Goal: Information Seeking & Learning: Check status

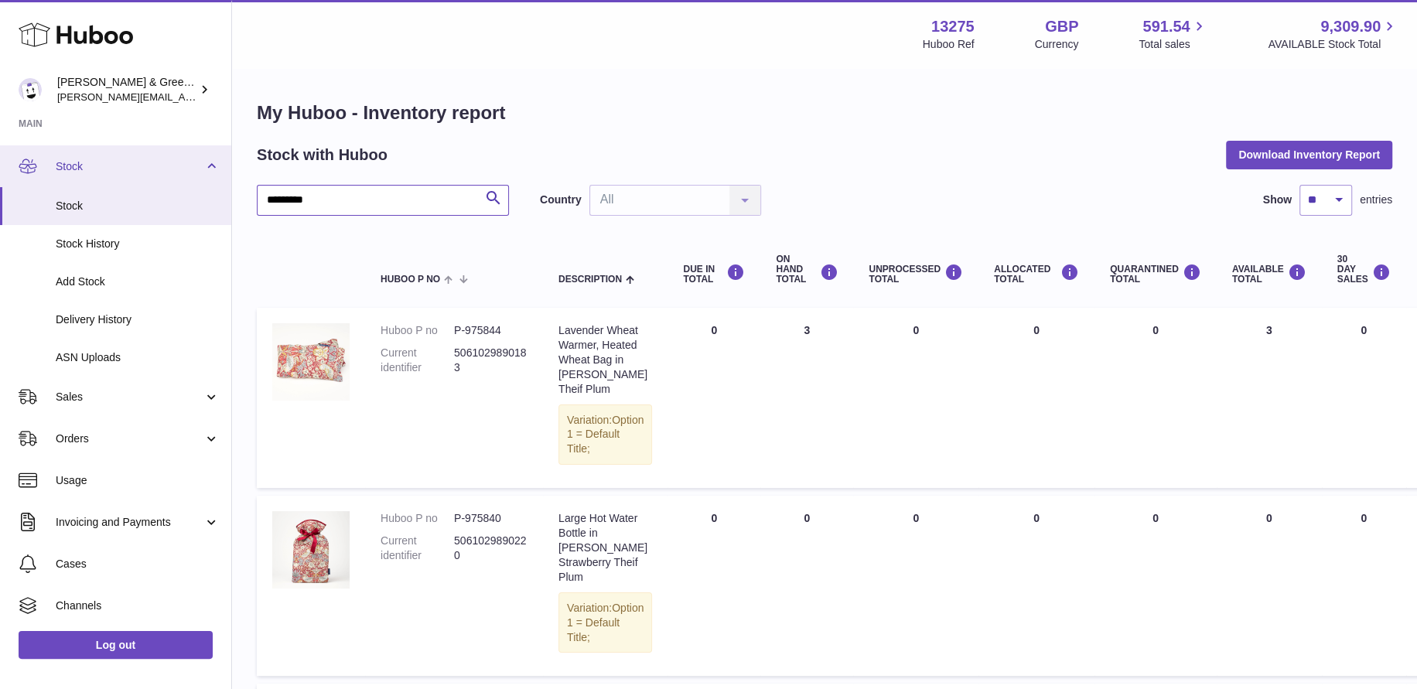
click at [223, 184] on div "Huboo Evans & Green Ltd ellen@bluebadgecompany.co.uk Main My Dashboard Listings…" at bounding box center [708, 598] width 1417 height 1197
type input "***"
click at [378, 196] on input "***" at bounding box center [383, 200] width 252 height 31
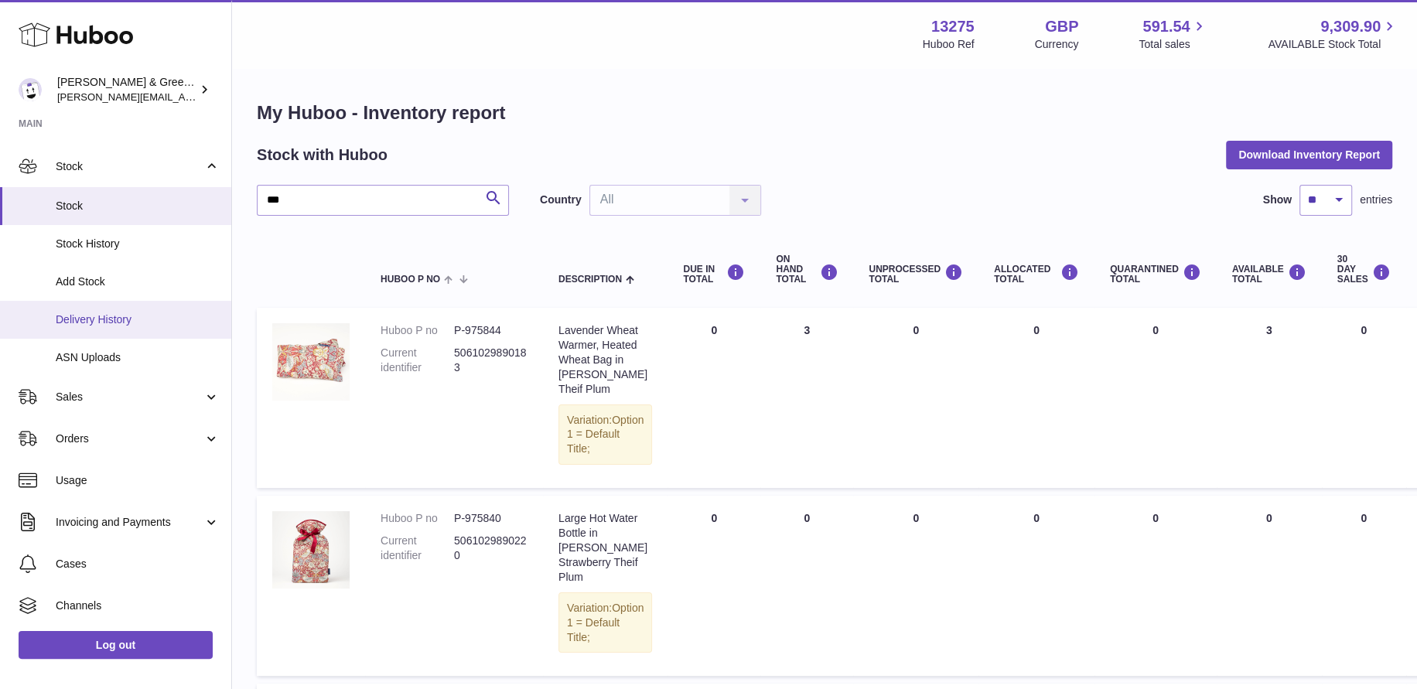
click at [130, 313] on span "Delivery History" at bounding box center [138, 320] width 164 height 15
click at [121, 211] on span "Stock" at bounding box center [138, 206] width 164 height 15
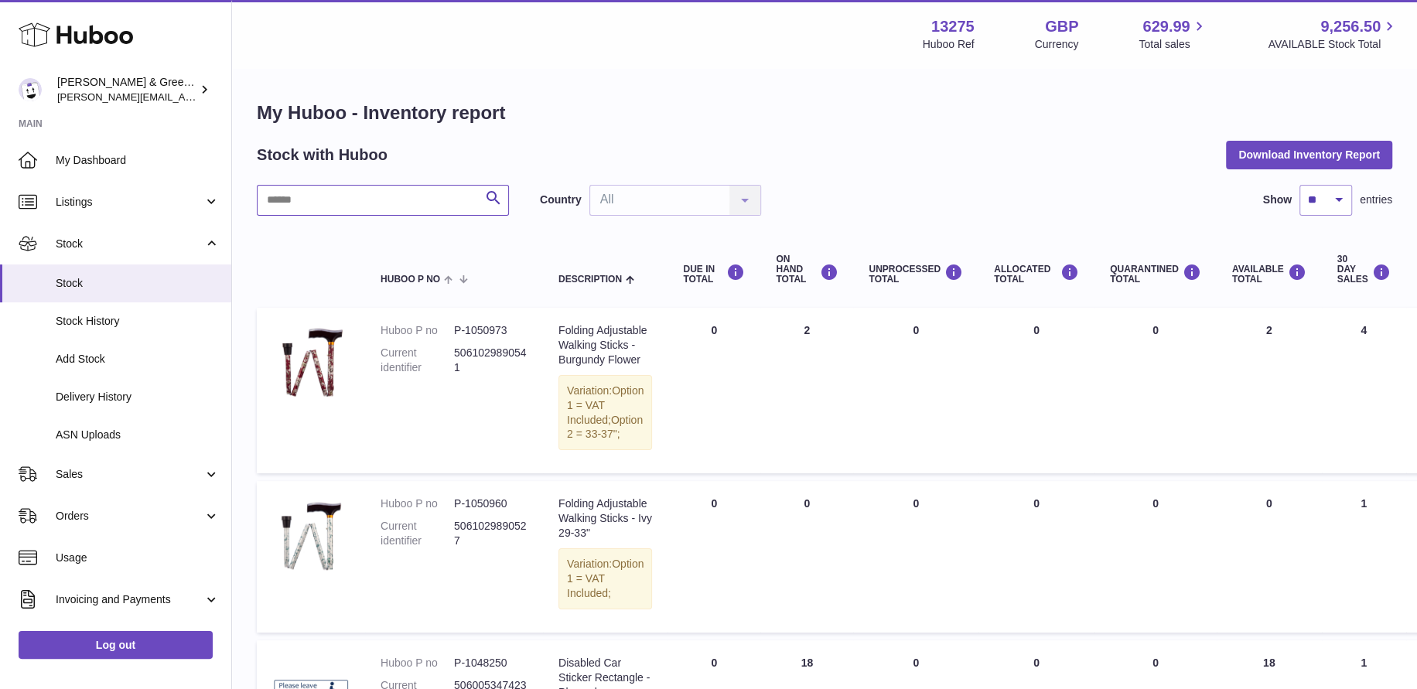
click at [310, 203] on input "text" at bounding box center [383, 200] width 252 height 31
type input "***"
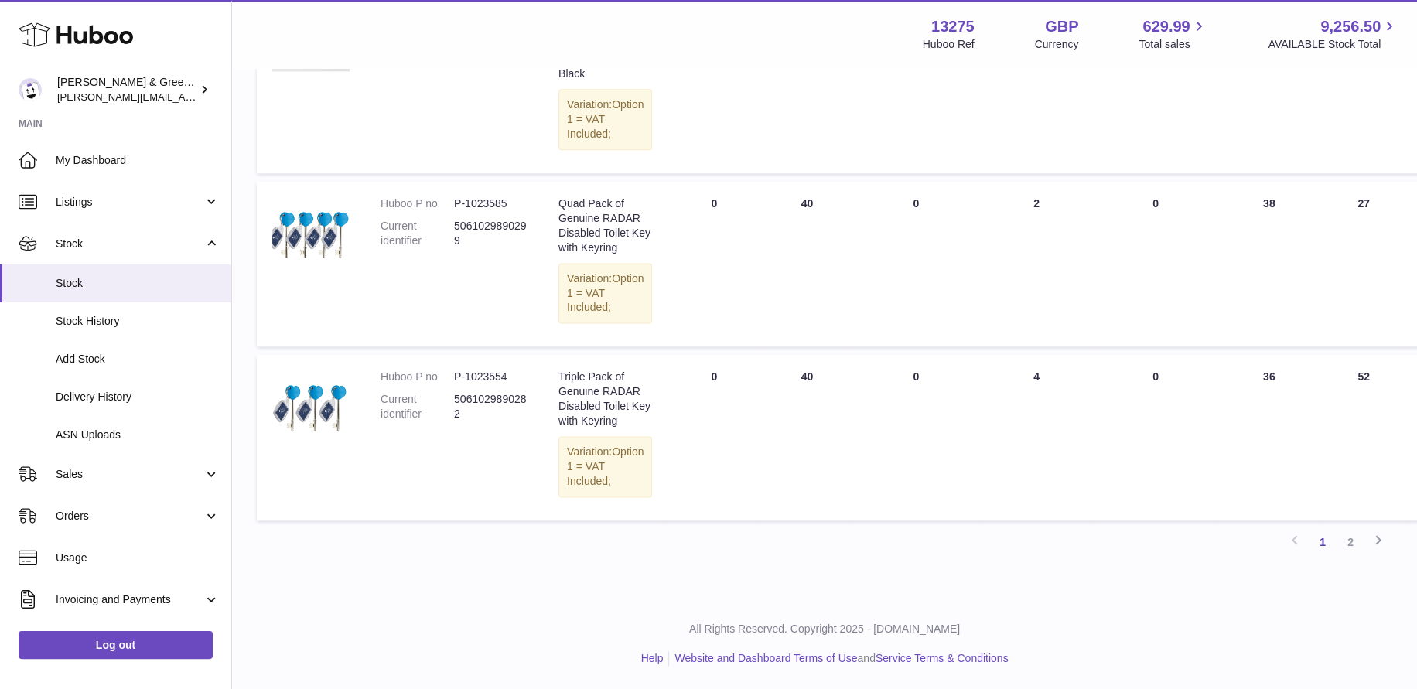
scroll to position [2051, 0]
click at [1354, 535] on link "2" at bounding box center [1351, 542] width 28 height 28
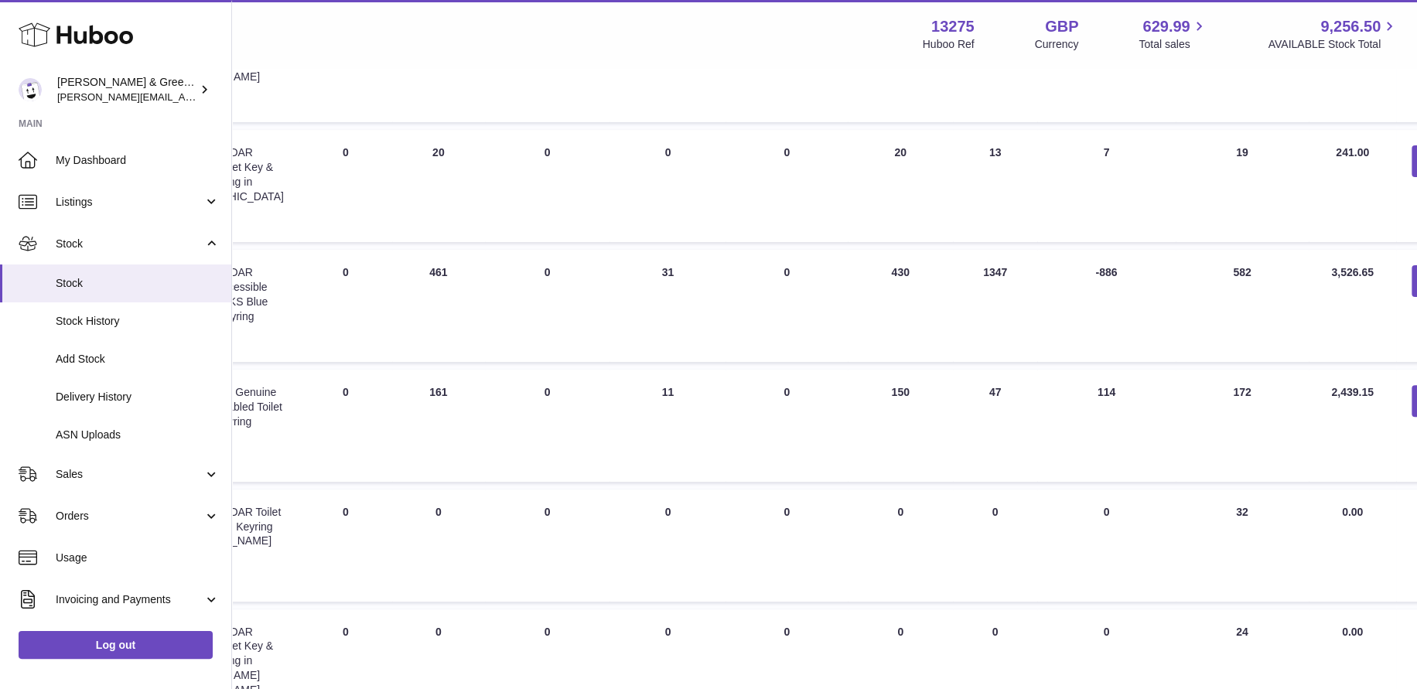
scroll to position [309, 388]
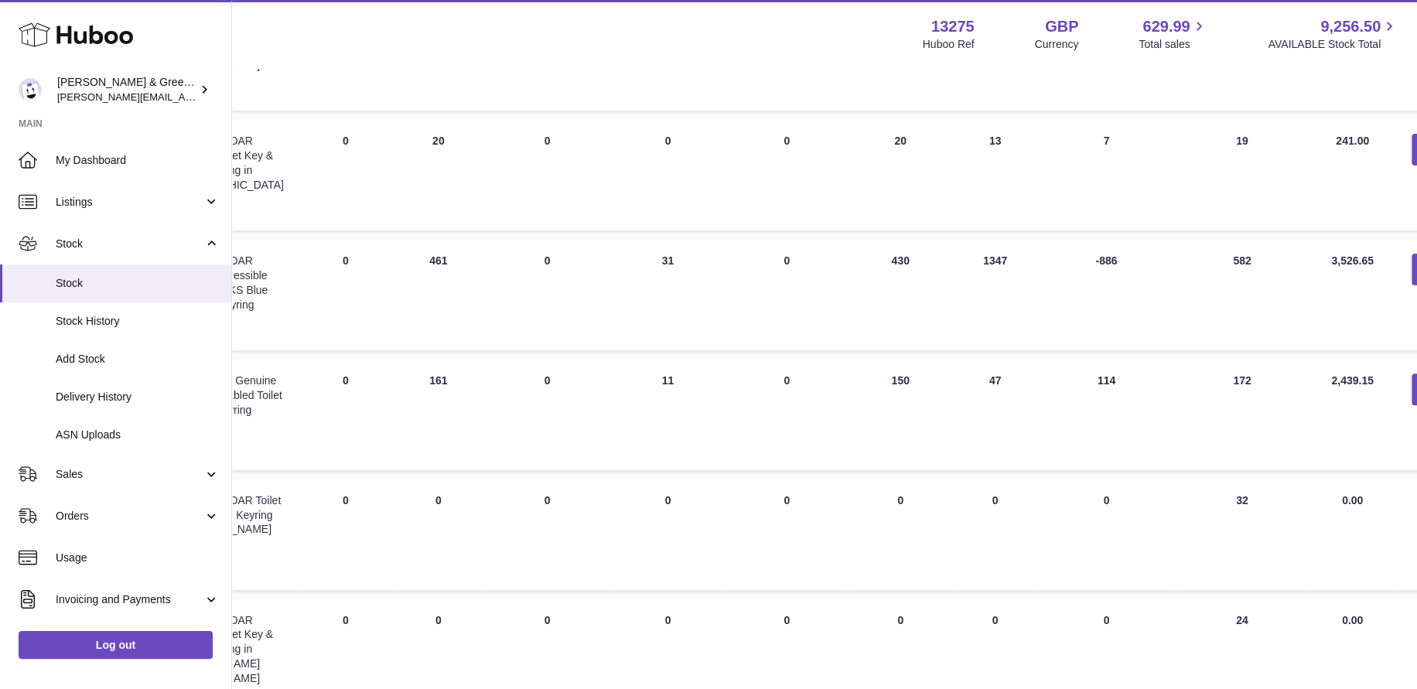
drag, startPoint x: 1055, startPoint y: 289, endPoint x: 1085, endPoint y: 295, distance: 30.8
click at [1085, 295] on td "30 DAYS PROJECTED -886" at bounding box center [1106, 294] width 138 height 112
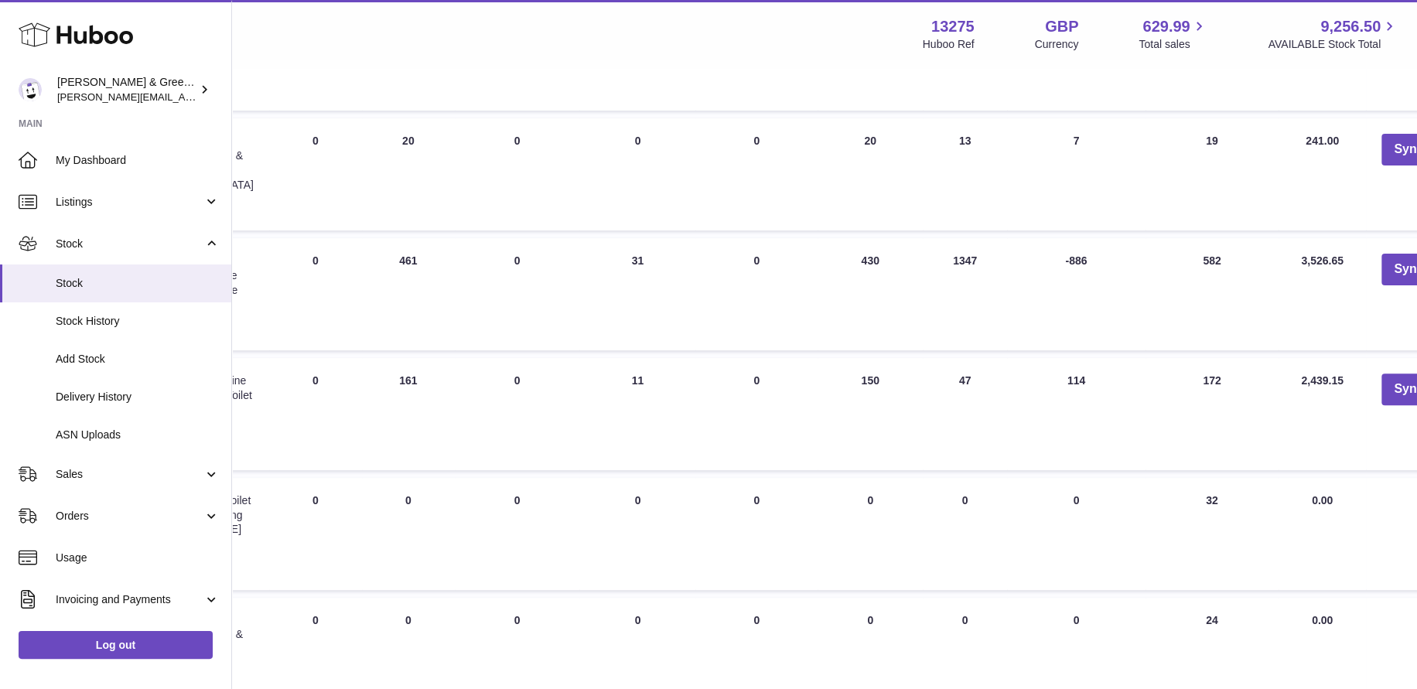
scroll to position [77, 418]
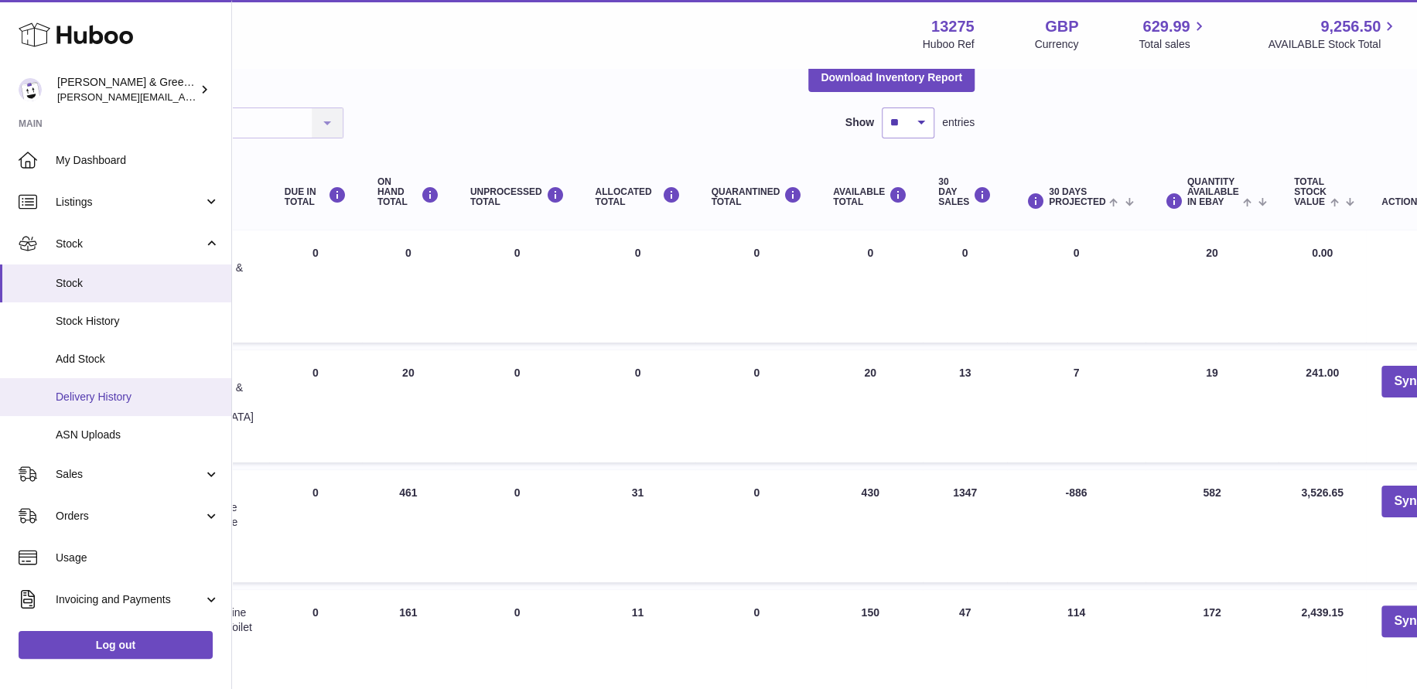
click at [139, 404] on link "Delivery History" at bounding box center [115, 397] width 231 height 38
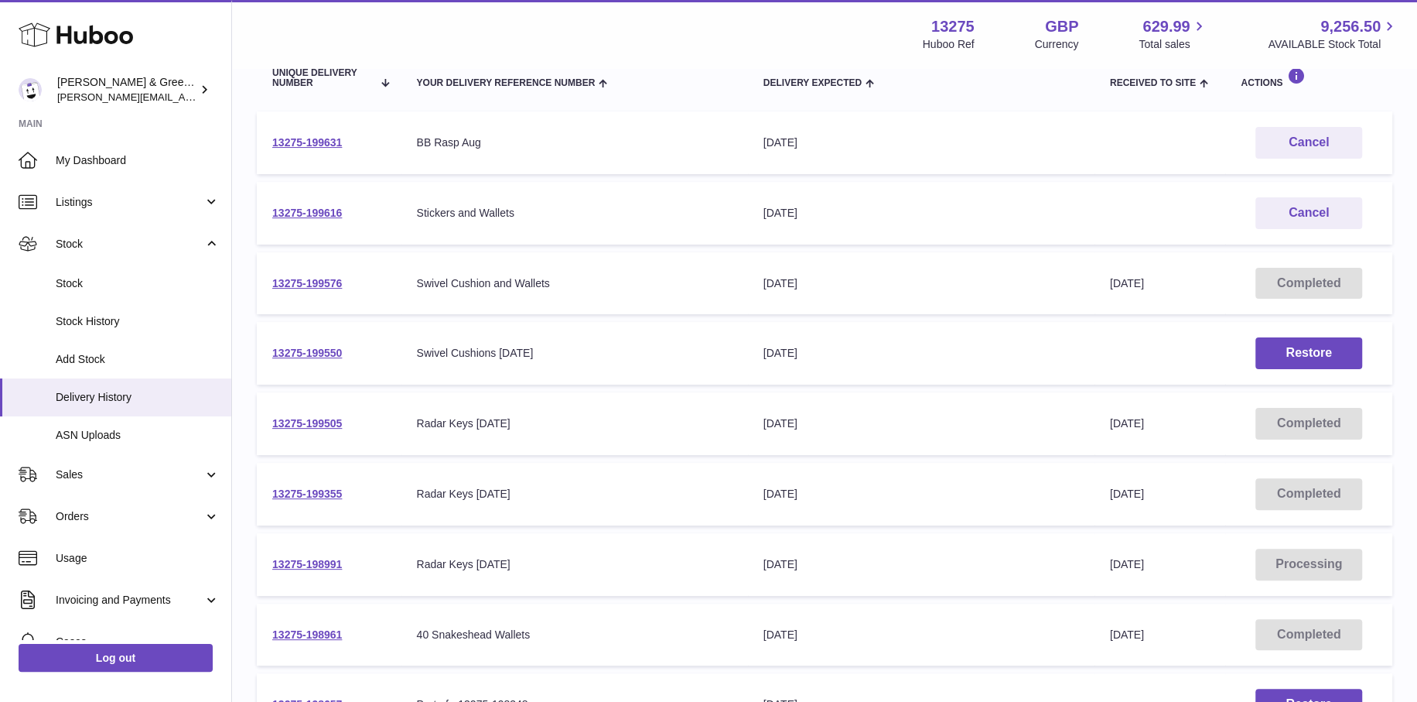
scroll to position [232, 0]
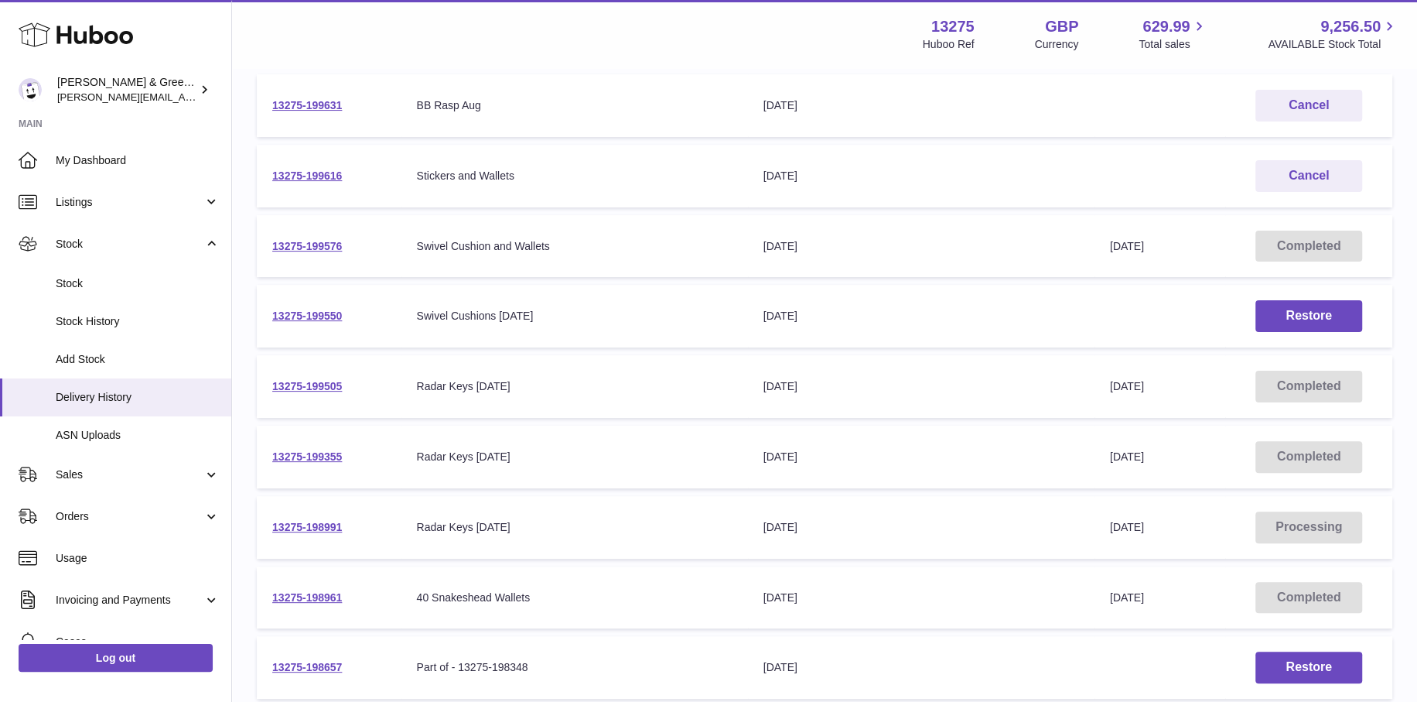
click at [446, 436] on td "Your Delivery Reference Number Radar Keys 11-8-25" at bounding box center [575, 457] width 347 height 63
drag, startPoint x: 524, startPoint y: 448, endPoint x: 928, endPoint y: 480, distance: 405.9
click at [928, 480] on tr "13275-199355 Your Delivery Reference Number Radar Keys 11-8-25 Delivery Expecte…" at bounding box center [825, 457] width 1136 height 63
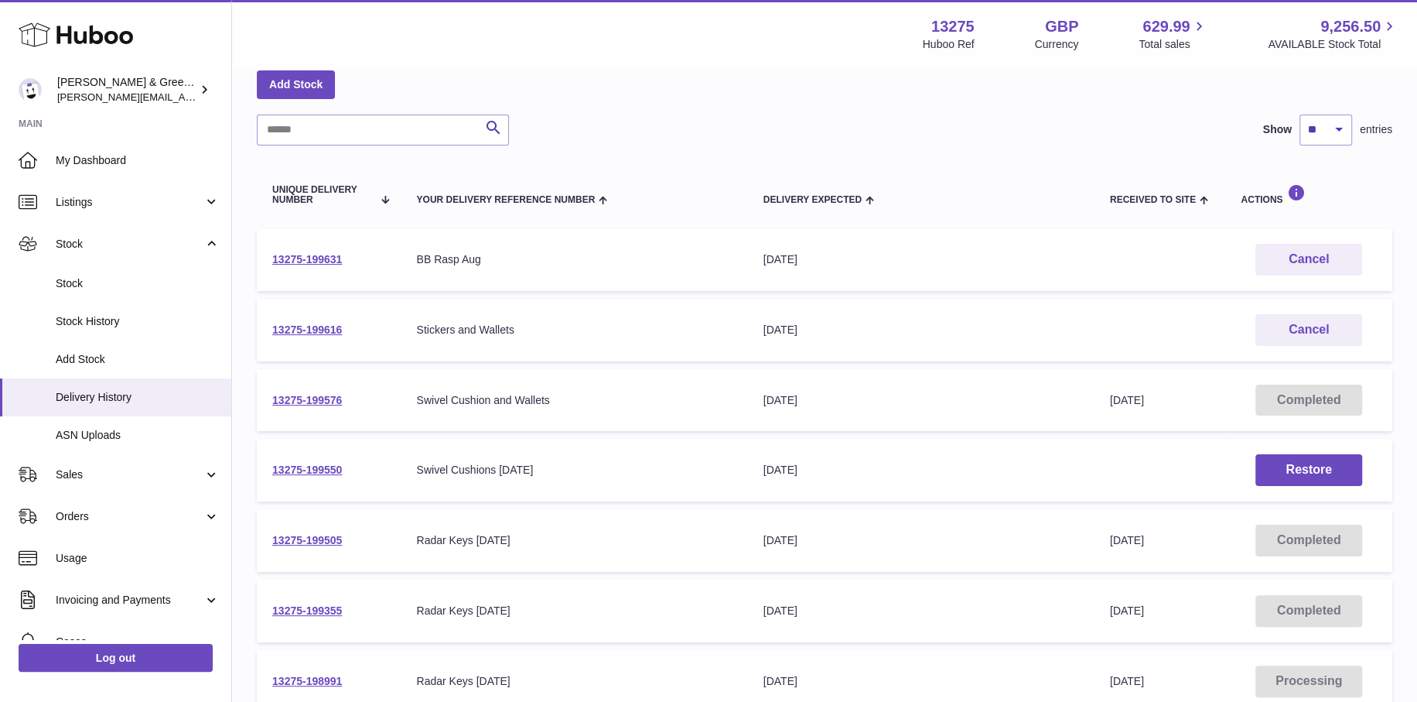
scroll to position [0, 0]
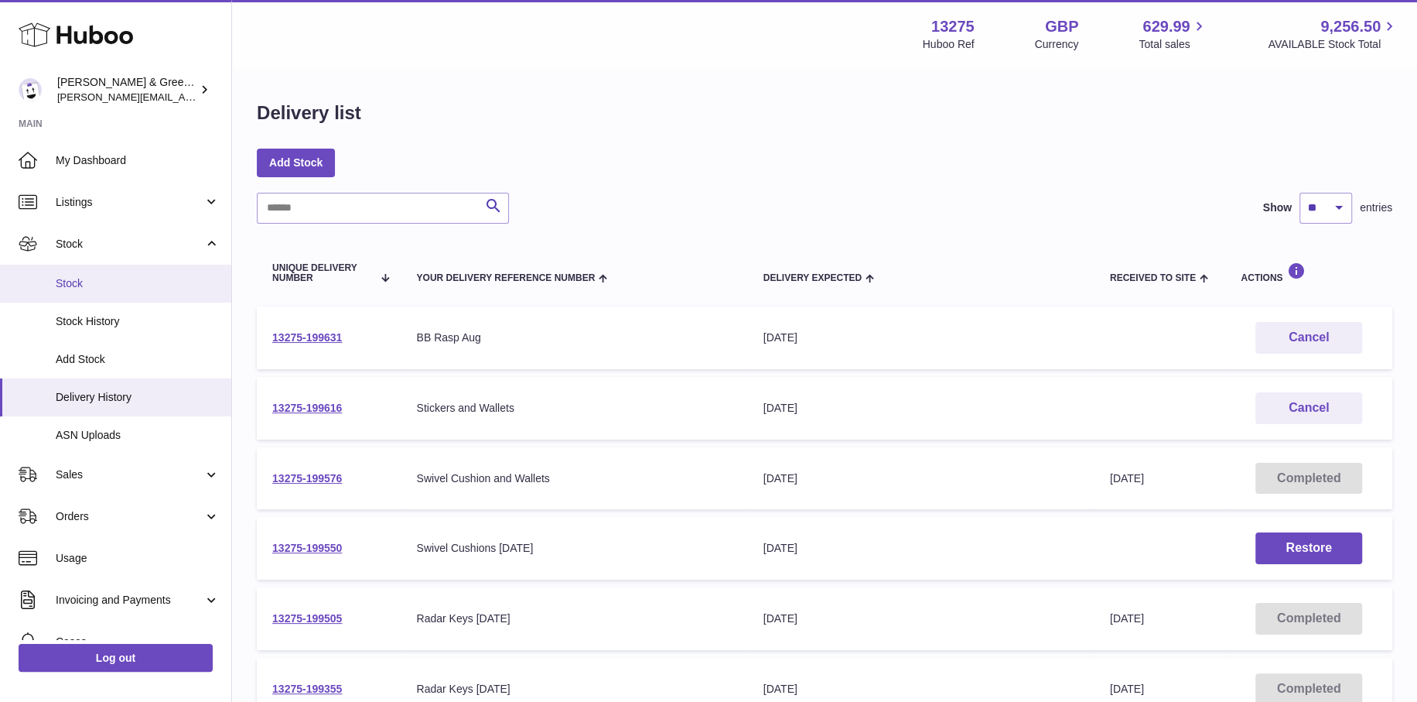
click at [109, 285] on span "Stock" at bounding box center [138, 283] width 164 height 15
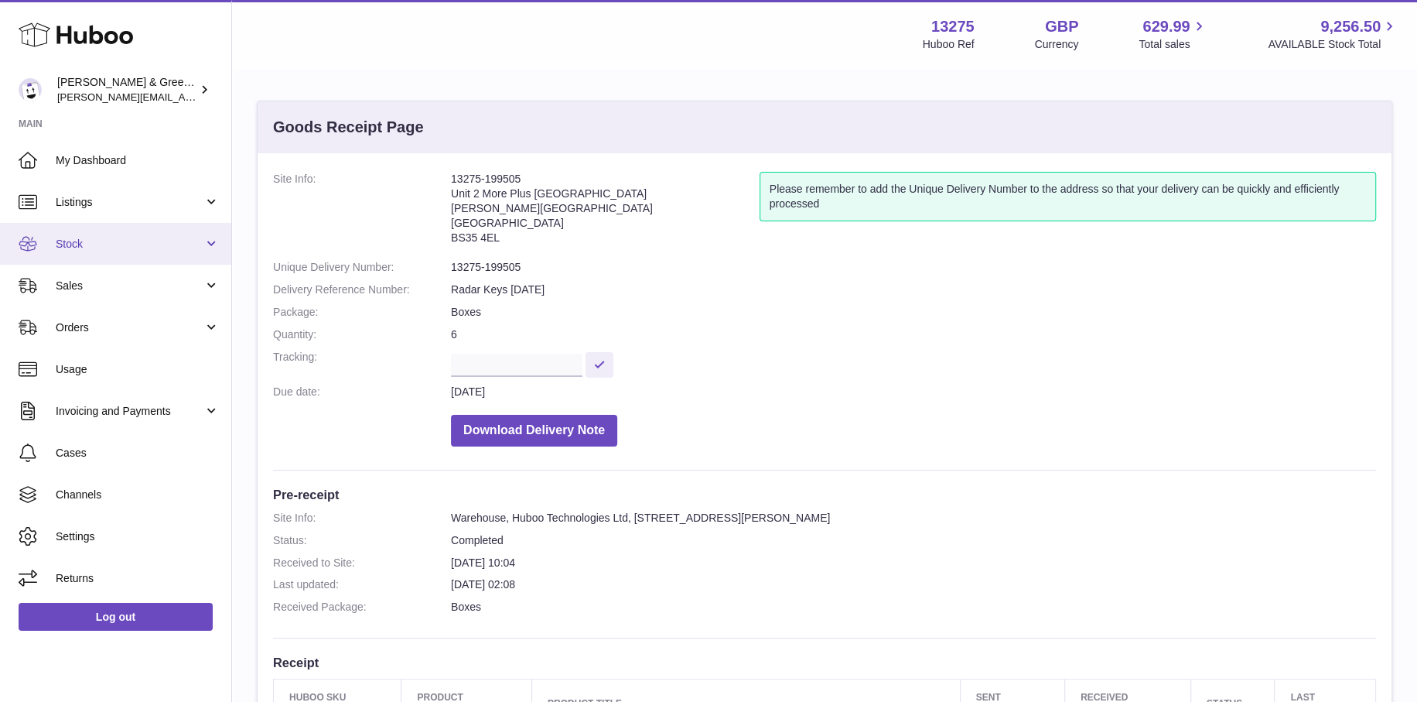
click at [138, 256] on link "Stock" at bounding box center [115, 244] width 231 height 42
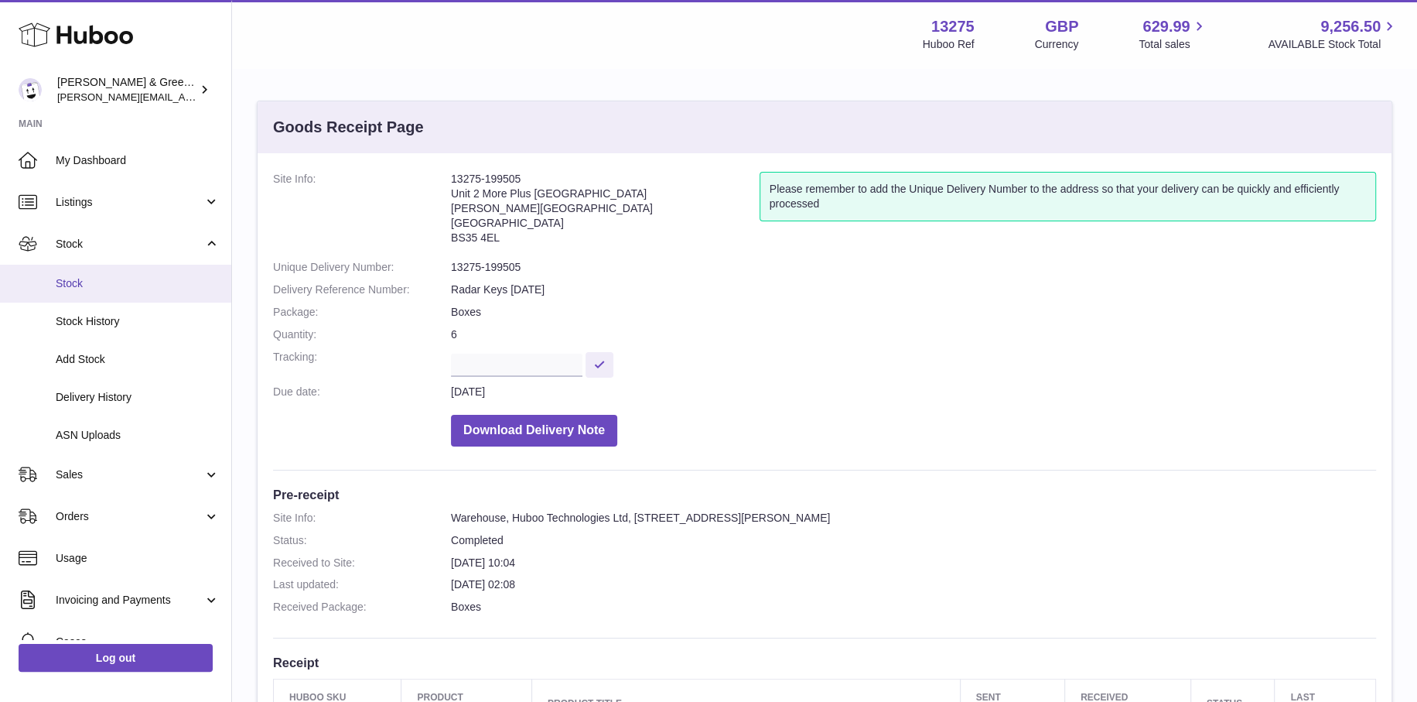
click at [129, 276] on span "Stock" at bounding box center [138, 283] width 164 height 15
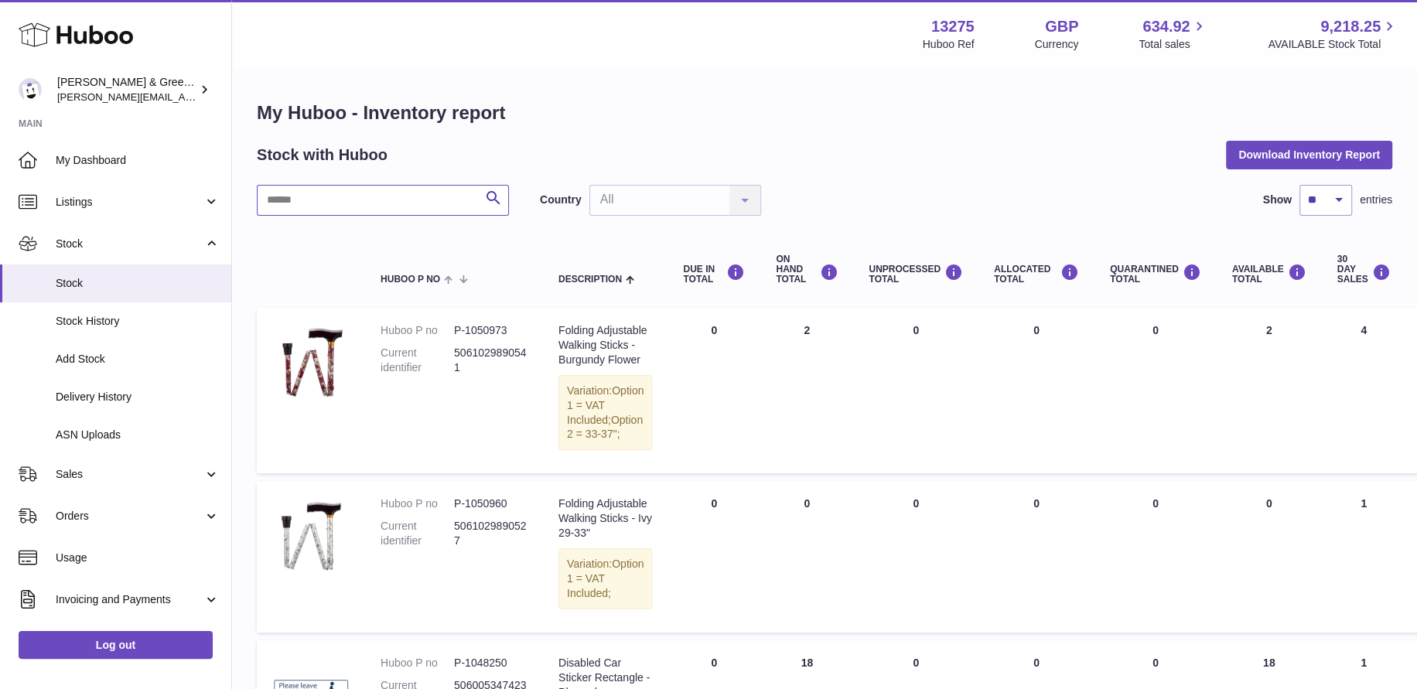
click at [390, 193] on input "text" at bounding box center [383, 200] width 252 height 31
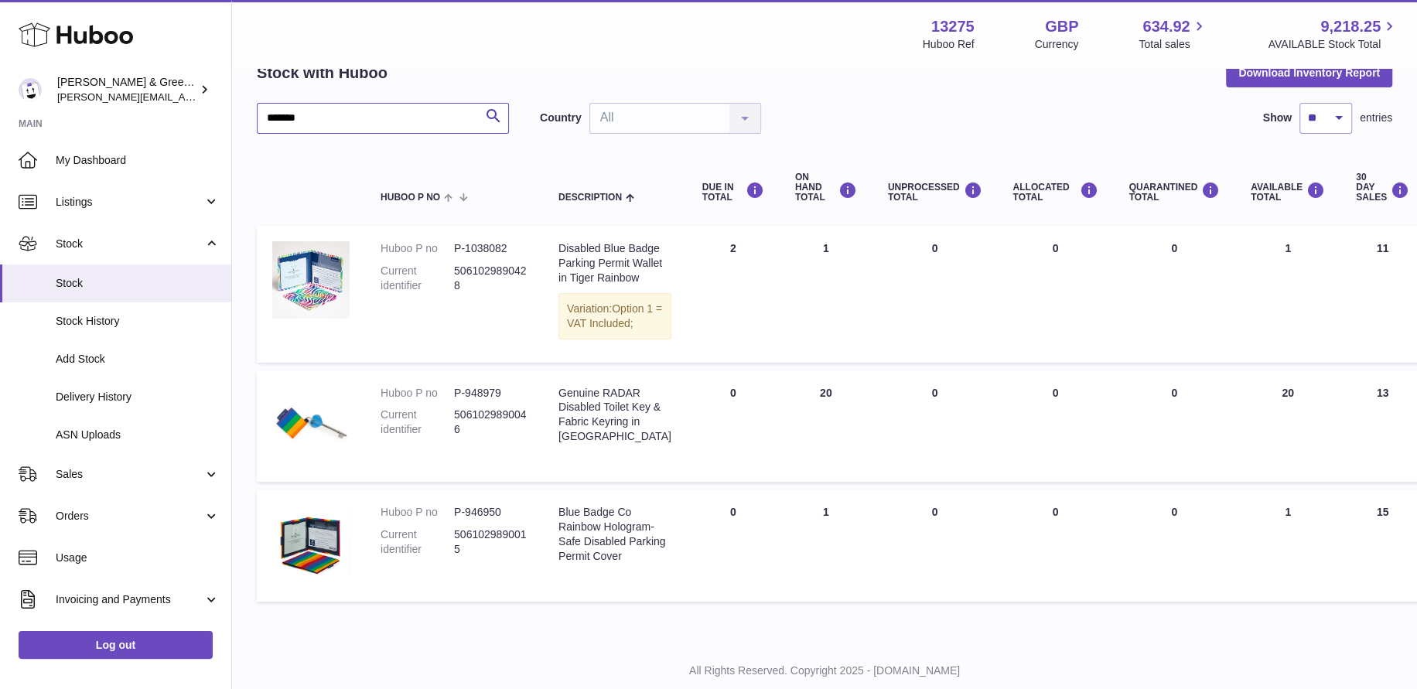
scroll to position [179, 0]
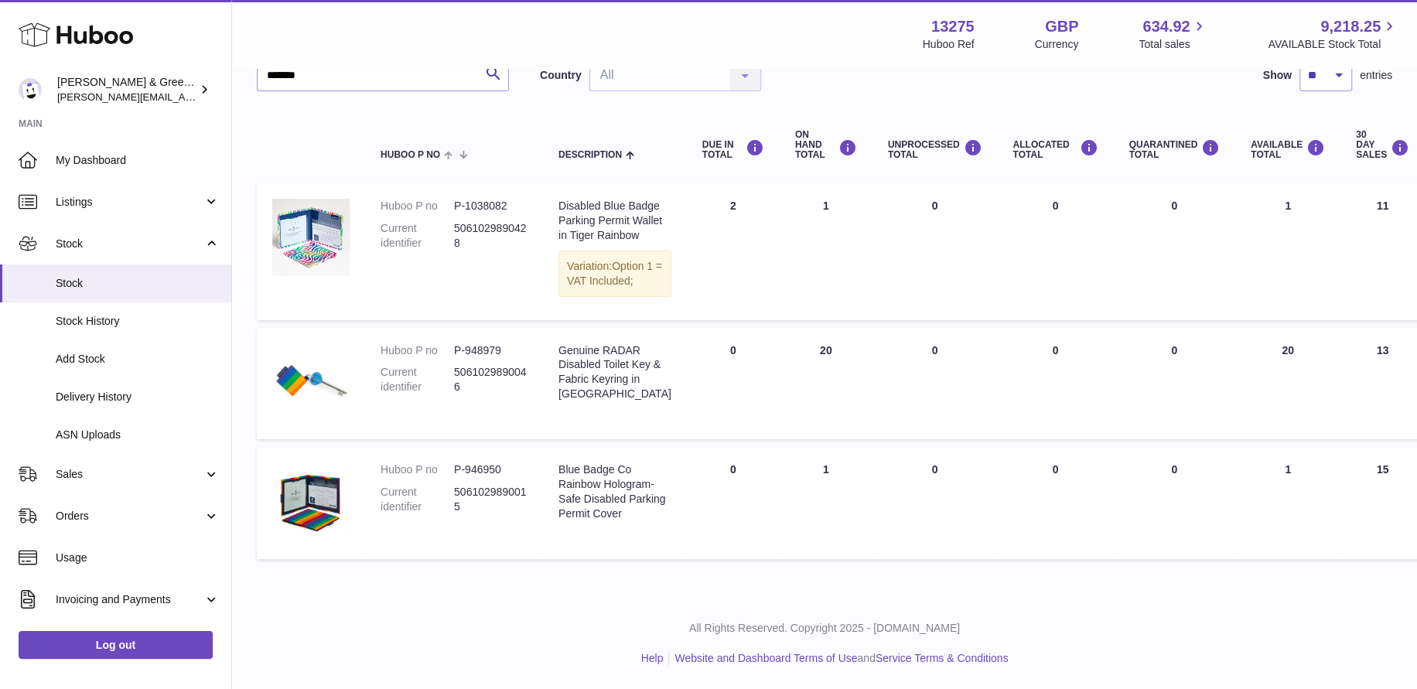
drag, startPoint x: 808, startPoint y: 472, endPoint x: 784, endPoint y: 467, distance: 23.7
click at [784, 467] on td "ON HAND Total 1" at bounding box center [826, 503] width 93 height 112
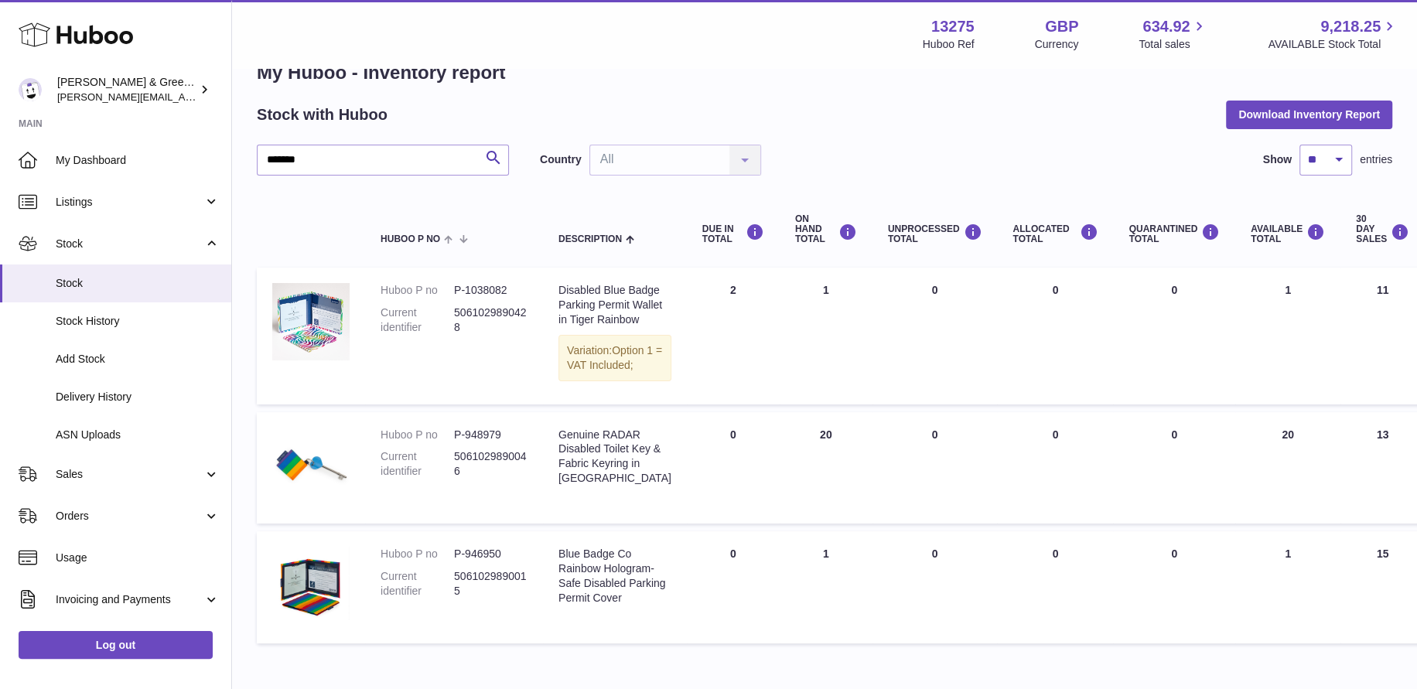
scroll to position [0, 0]
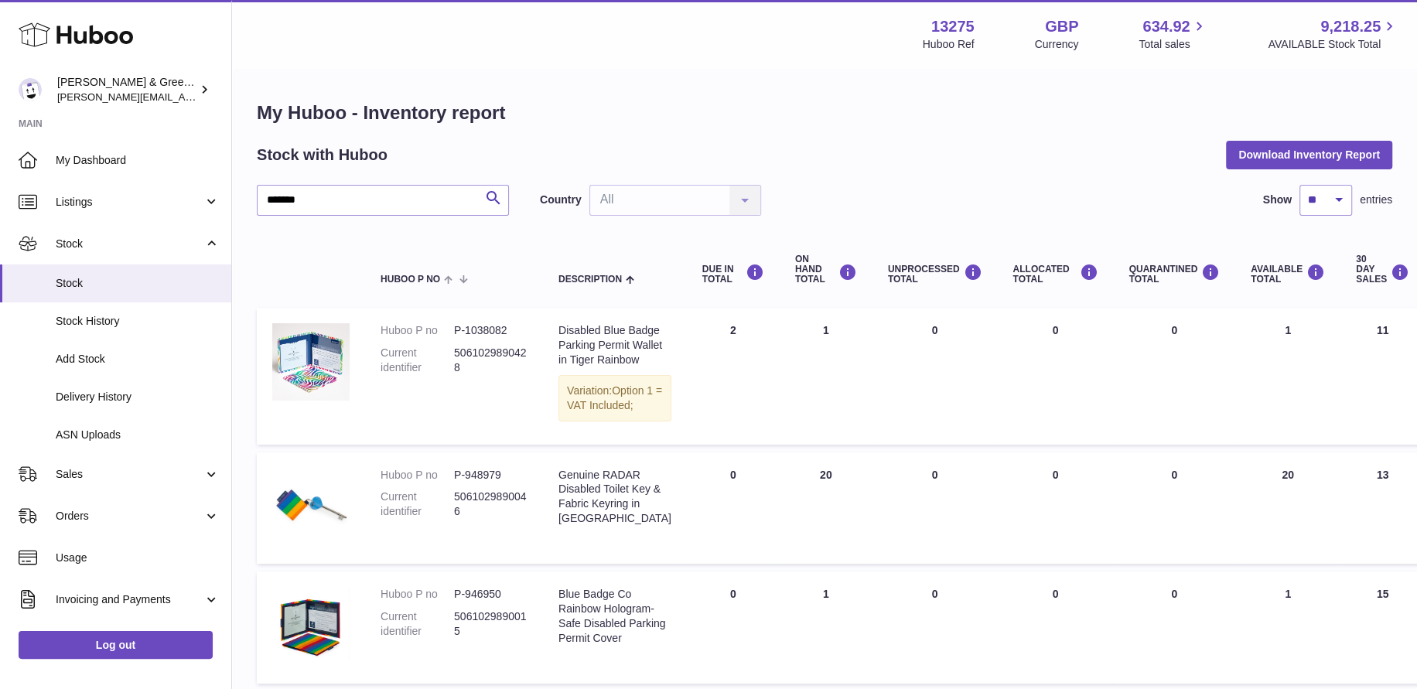
drag, startPoint x: 802, startPoint y: 327, endPoint x: 780, endPoint y: 320, distance: 23.7
click at [780, 320] on td "ON HAND Total 1" at bounding box center [826, 376] width 93 height 136
click at [188, 180] on div "Huboo Evans & Green Ltd ellen@bluebadgecompany.co.uk Main My Dashboard Listings…" at bounding box center [708, 407] width 1417 height 814
type input "********"
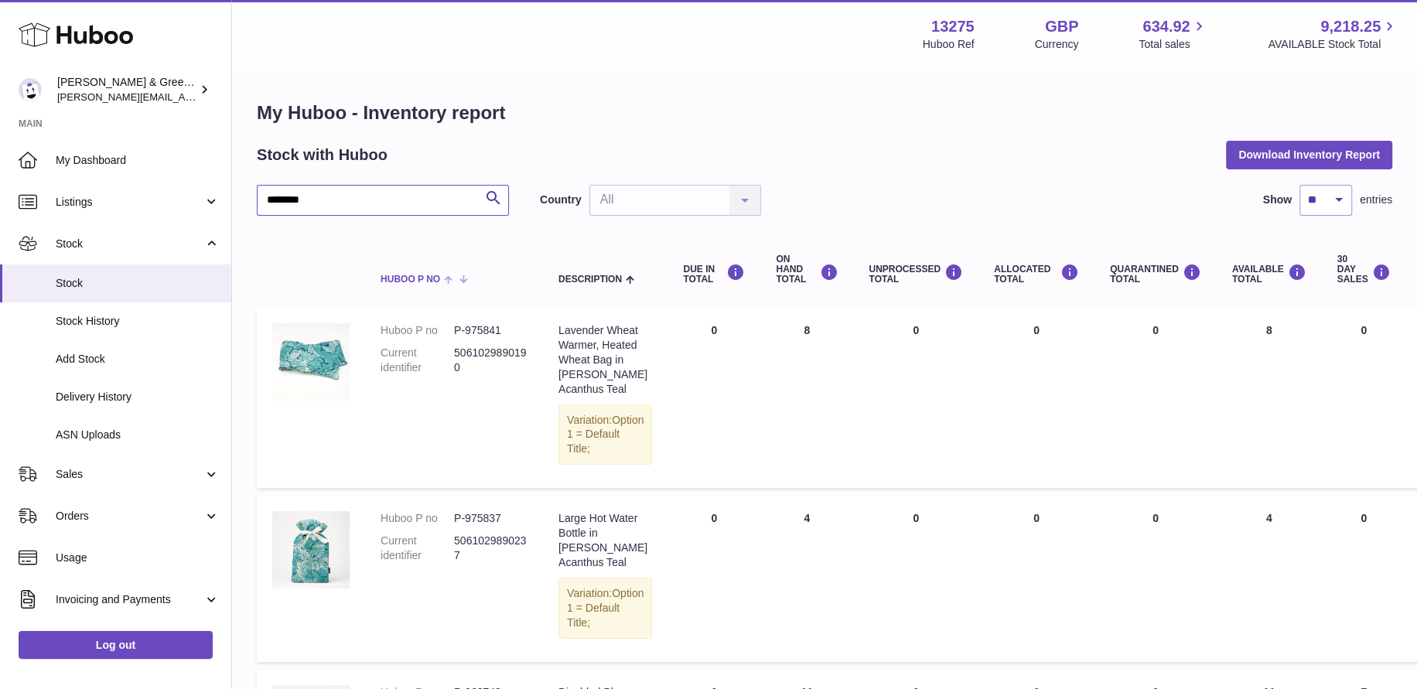
scroll to position [387, 0]
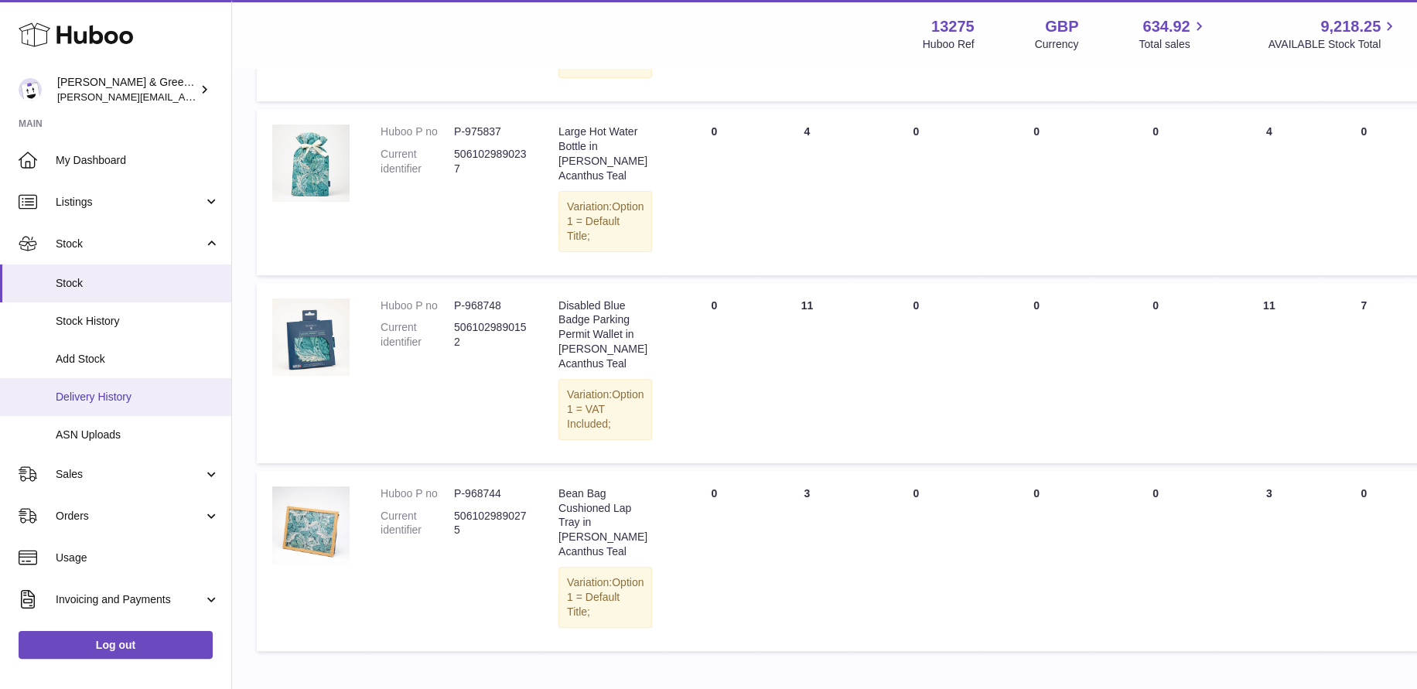
click at [124, 384] on link "Delivery History" at bounding box center [115, 397] width 231 height 38
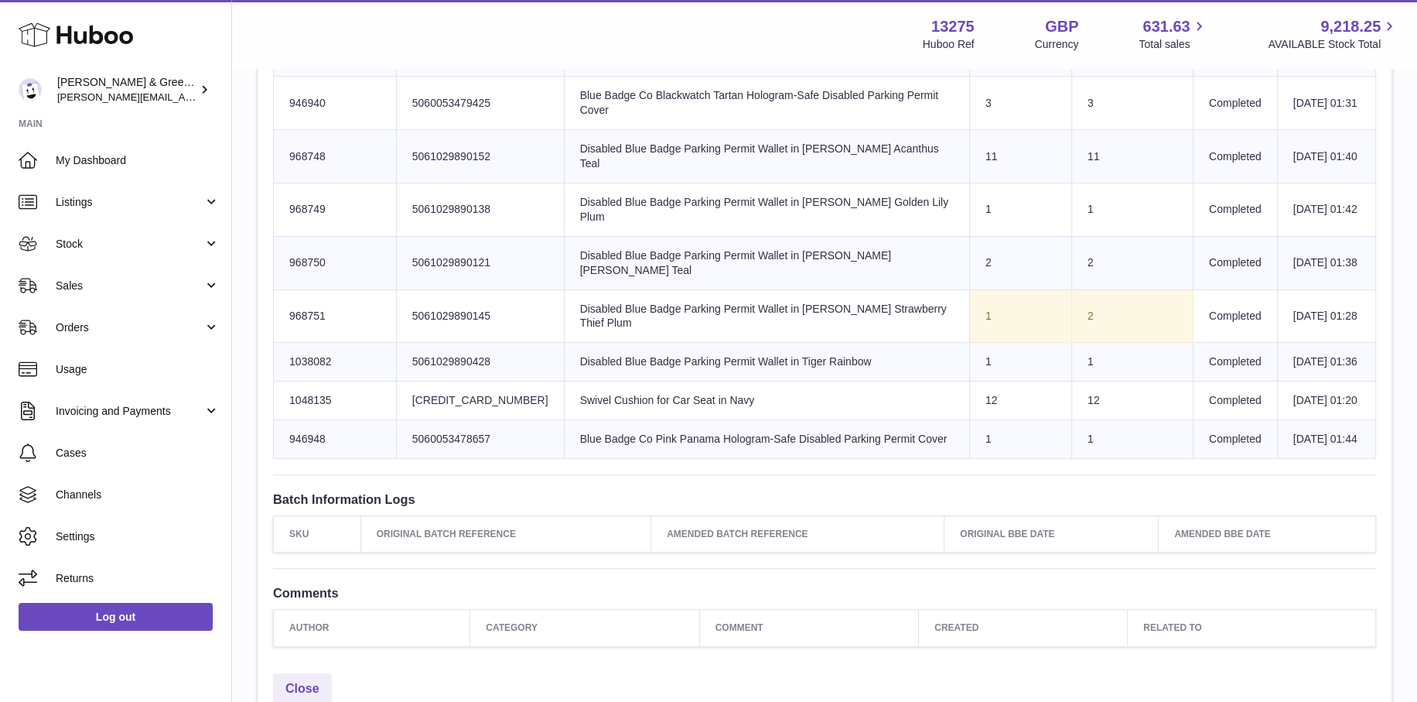
scroll to position [774, 0]
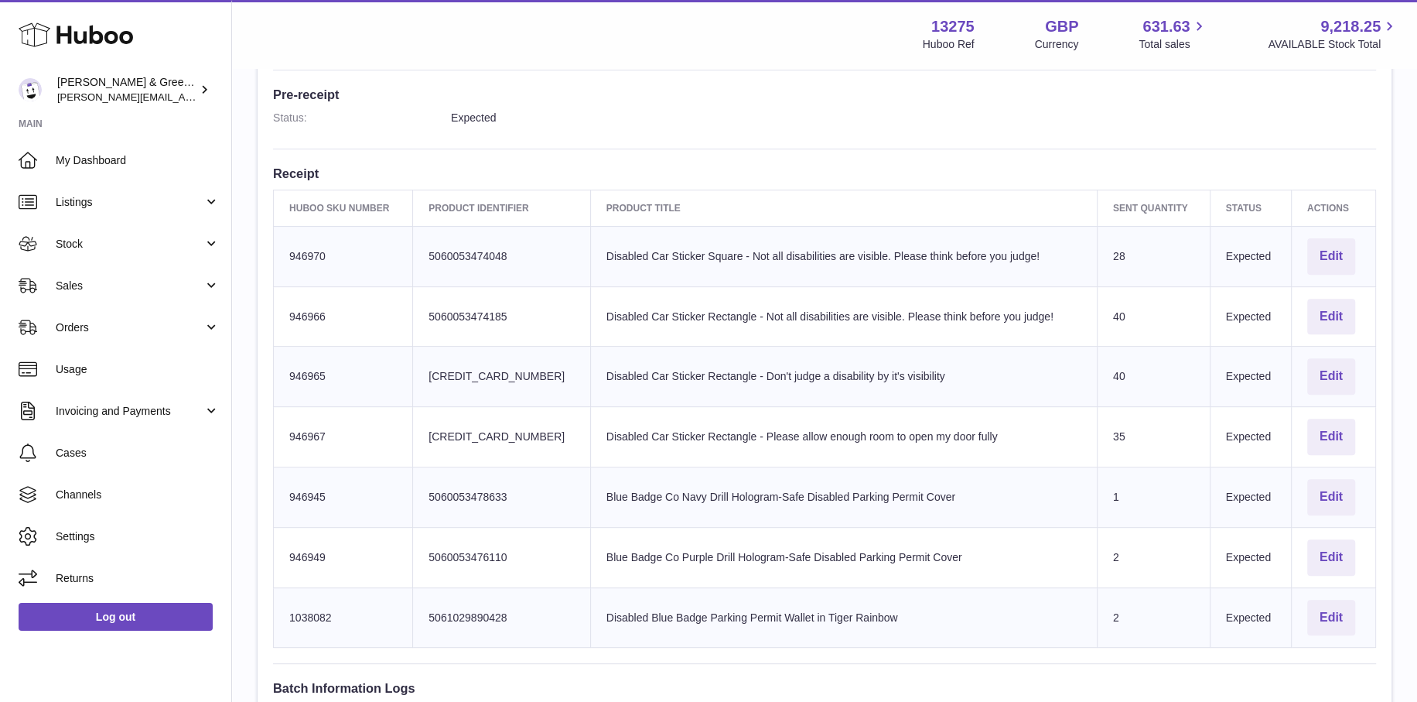
scroll to position [542, 0]
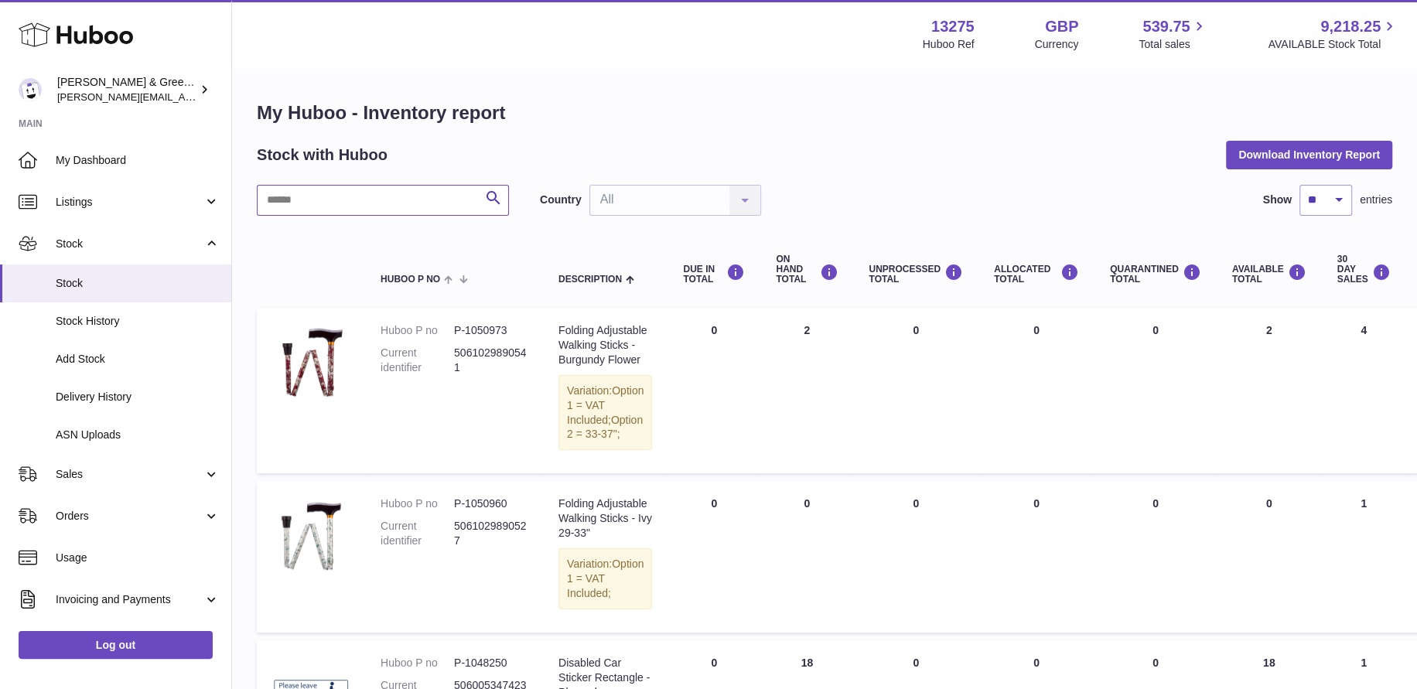
click at [346, 191] on input "text" at bounding box center [383, 200] width 252 height 31
type input "*******"
